Goal: Transaction & Acquisition: Download file/media

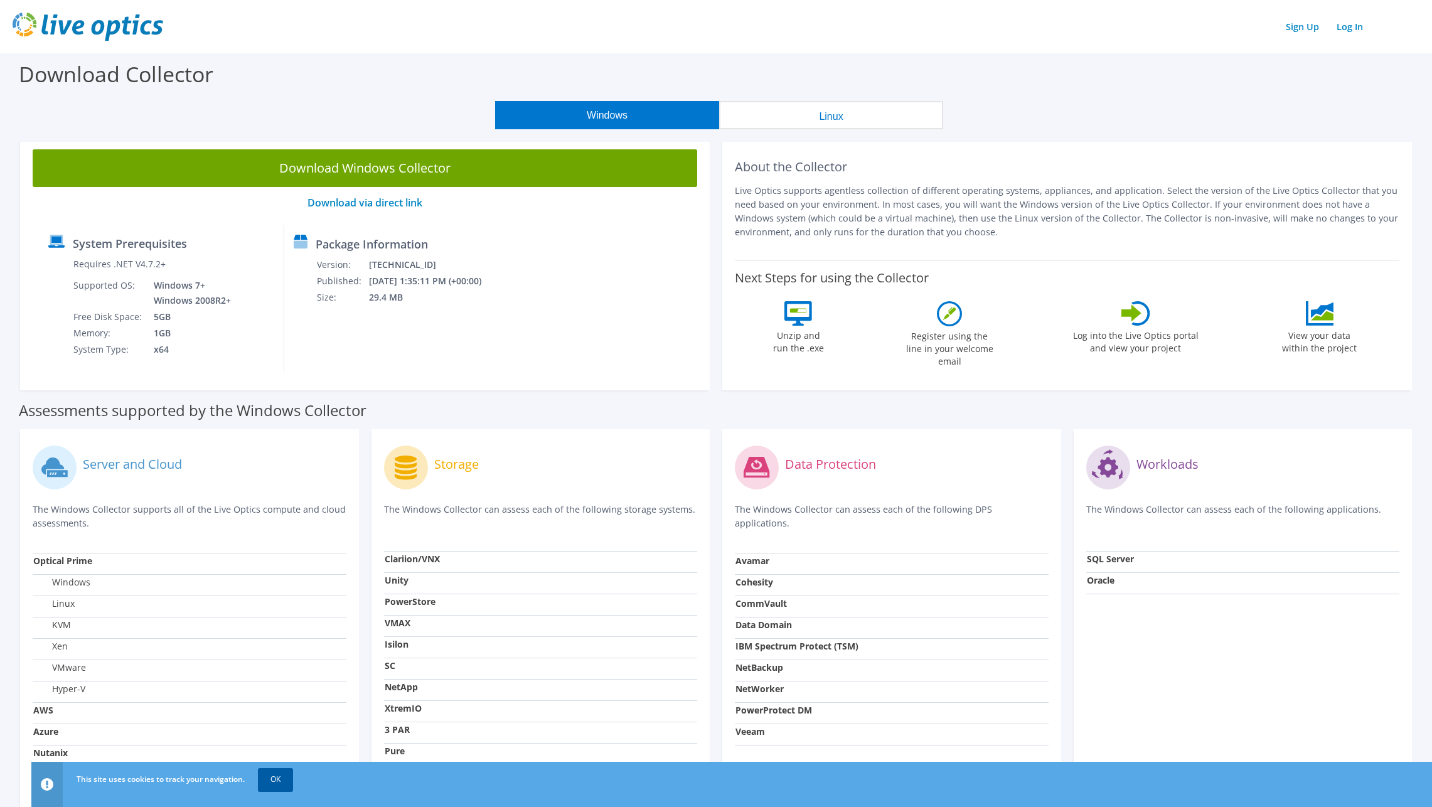
click at [277, 782] on link "OK" at bounding box center [275, 779] width 35 height 23
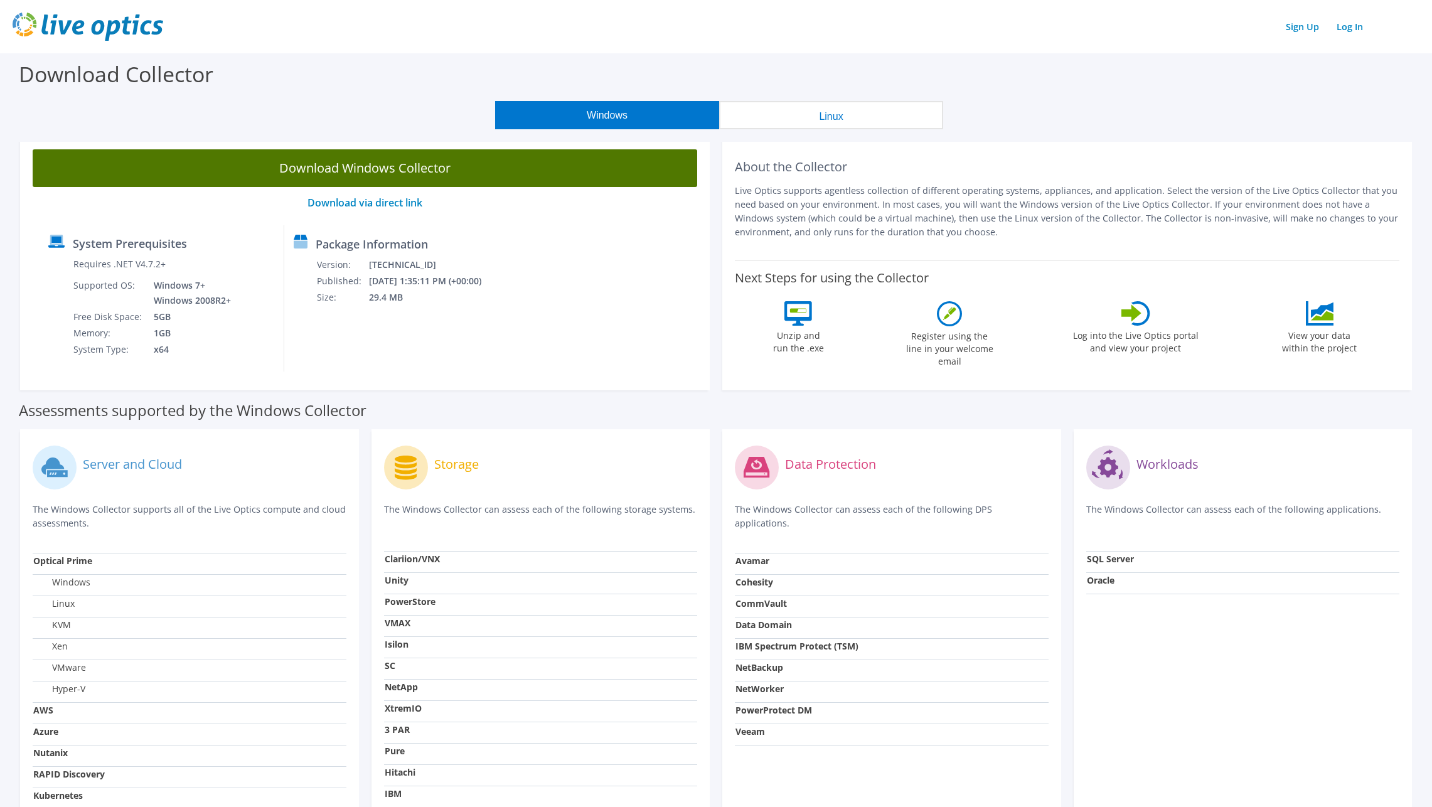
click at [357, 164] on link "Download Windows Collector" at bounding box center [365, 168] width 664 height 38
